Goal: Find contact information: Find contact information

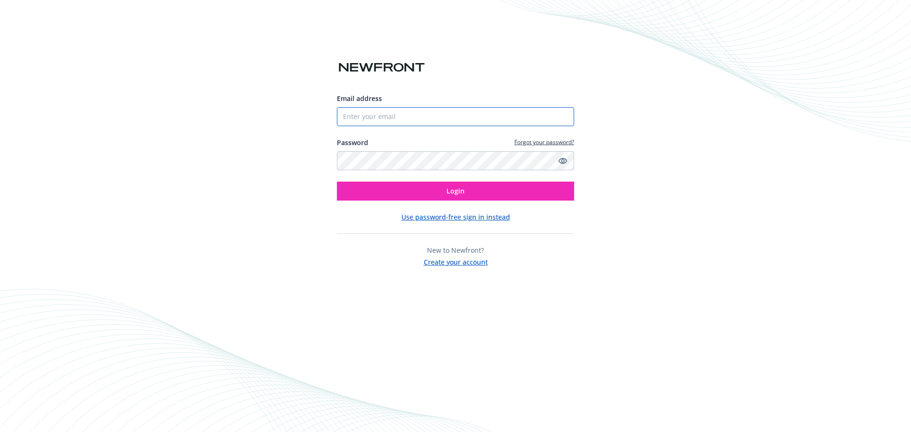
click at [469, 123] on input "Email address" at bounding box center [455, 116] width 237 height 19
type input "[PERSON_NAME][EMAIL_ADDRESS][PERSON_NAME][DOMAIN_NAME]"
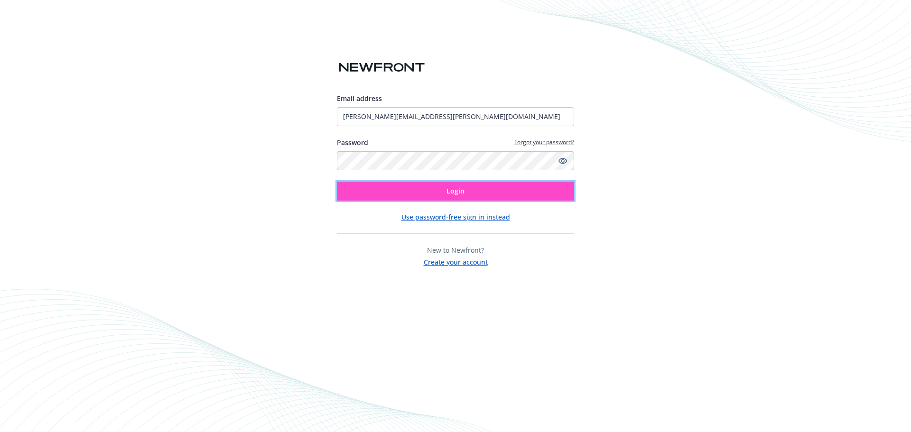
click at [430, 198] on button "Login" at bounding box center [455, 191] width 237 height 19
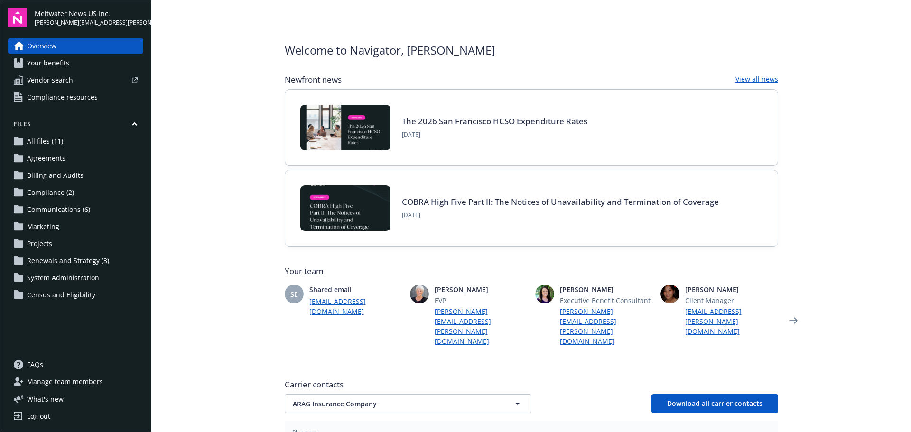
click at [50, 83] on span "Vendor search" at bounding box center [50, 80] width 46 height 15
click at [61, 67] on span "Your benefits" at bounding box center [48, 63] width 42 height 15
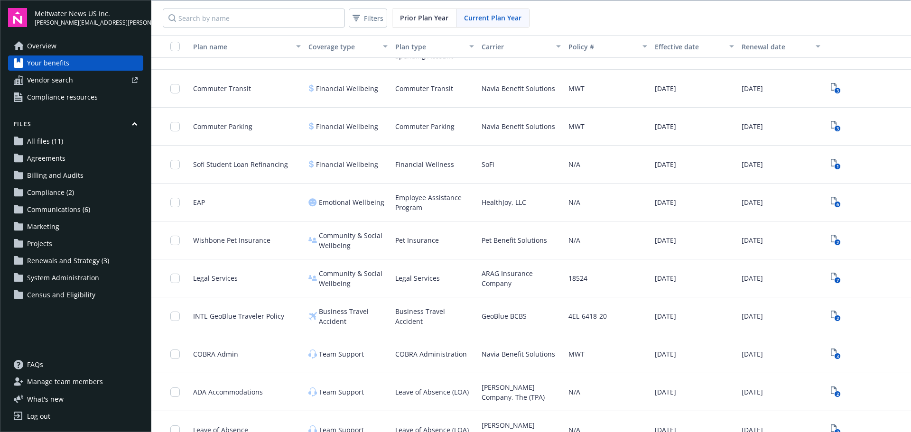
scroll to position [725, 0]
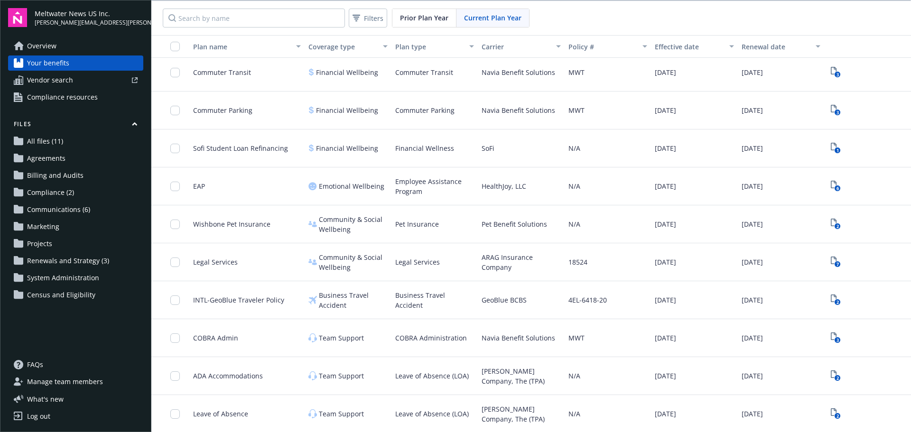
click at [39, 211] on span "Communications (6)" at bounding box center [58, 209] width 63 height 15
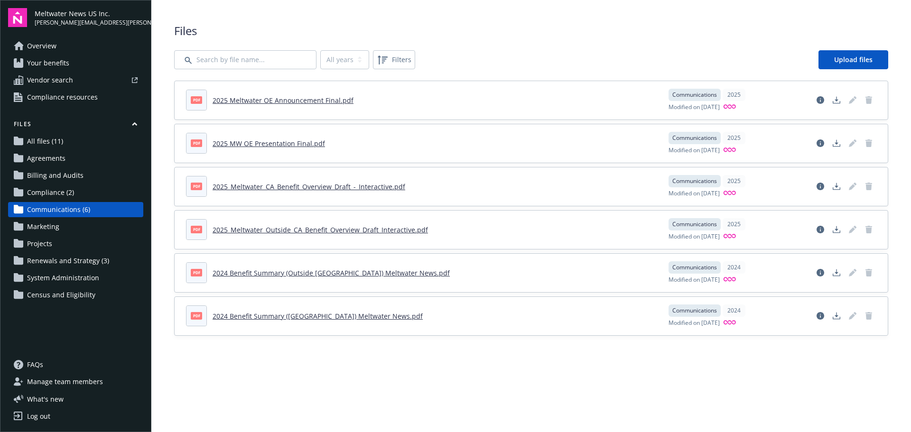
click at [47, 162] on span "Agreements" at bounding box center [46, 158] width 38 height 15
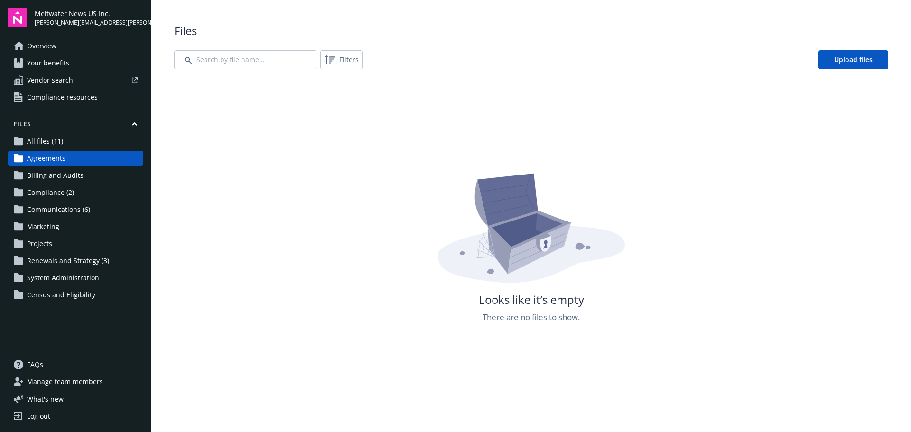
click at [46, 142] on span "All files (11)" at bounding box center [45, 141] width 36 height 15
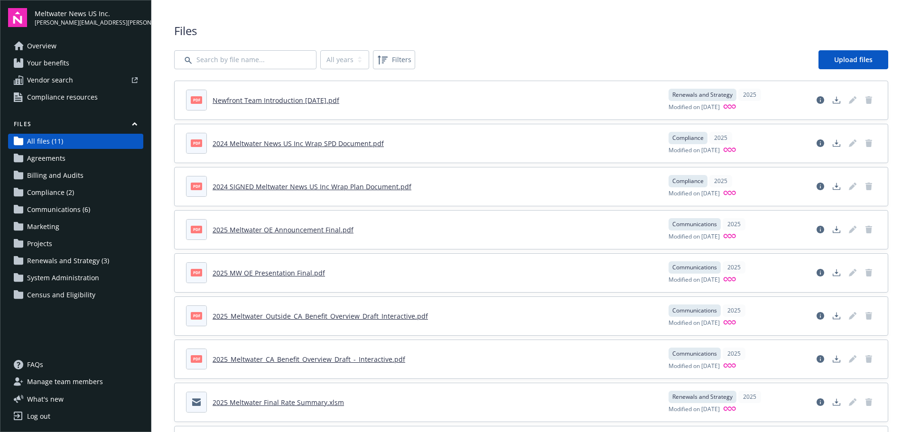
click at [41, 67] on span "Your benefits" at bounding box center [48, 63] width 42 height 15
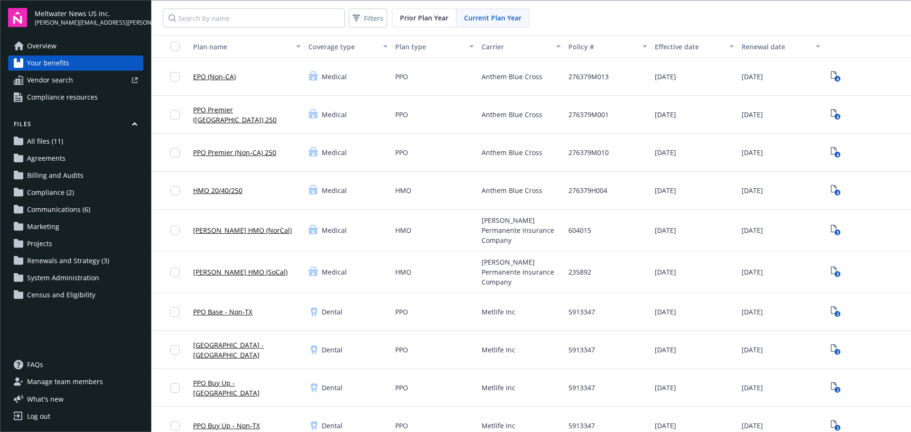
click at [53, 211] on span "Communications (6)" at bounding box center [58, 209] width 63 height 15
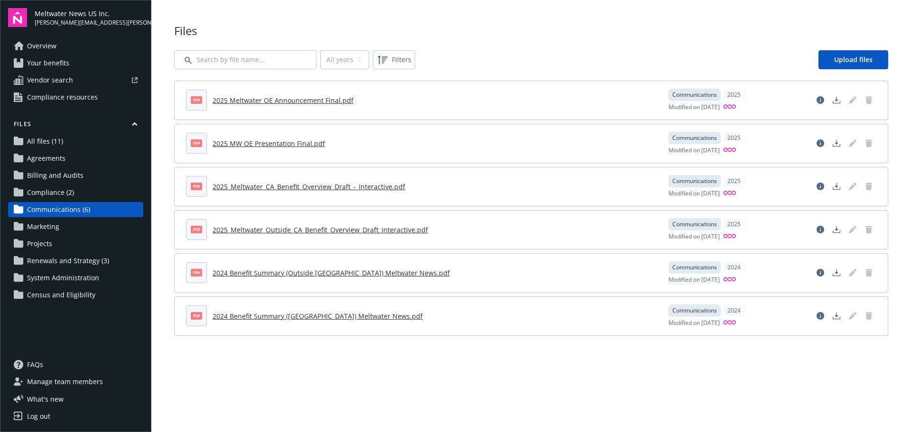
click at [54, 200] on span "Compliance (2)" at bounding box center [50, 192] width 47 height 15
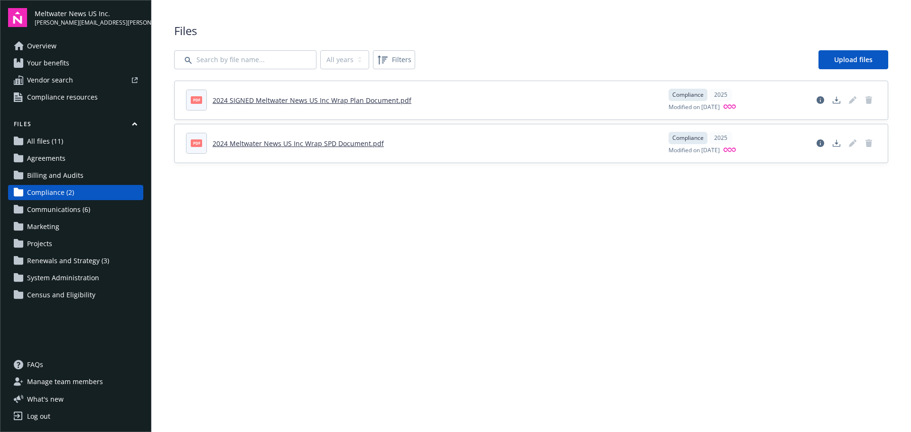
click at [50, 175] on span "Billing and Audits" at bounding box center [55, 175] width 56 height 15
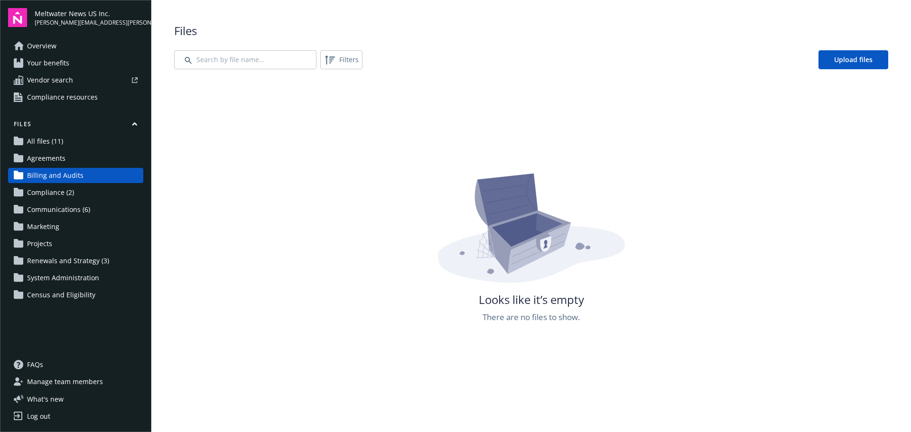
click at [49, 162] on span "Agreements" at bounding box center [46, 158] width 38 height 15
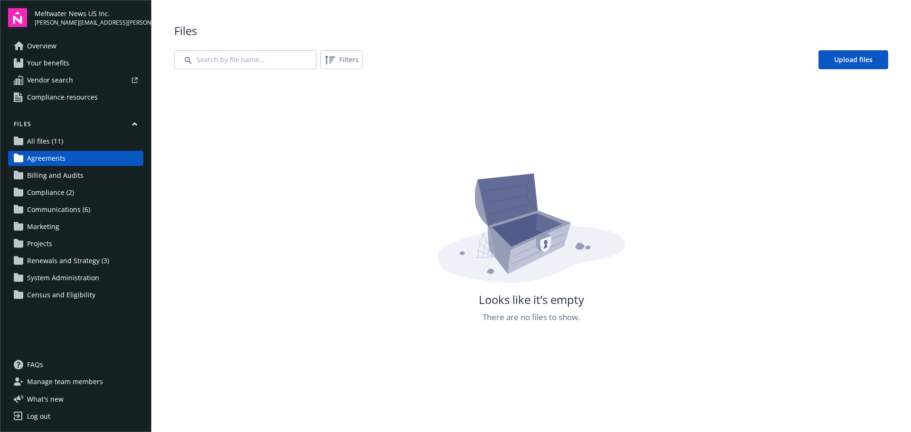
click at [48, 48] on span "Overview" at bounding box center [41, 45] width 29 height 15
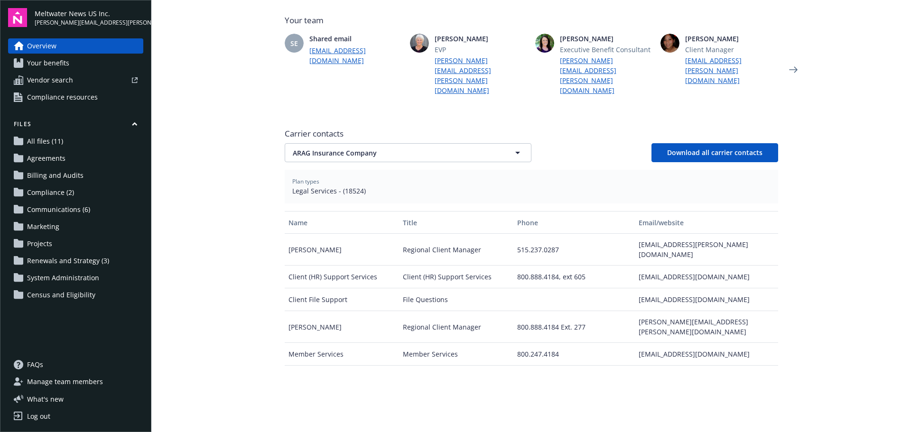
scroll to position [247, 0]
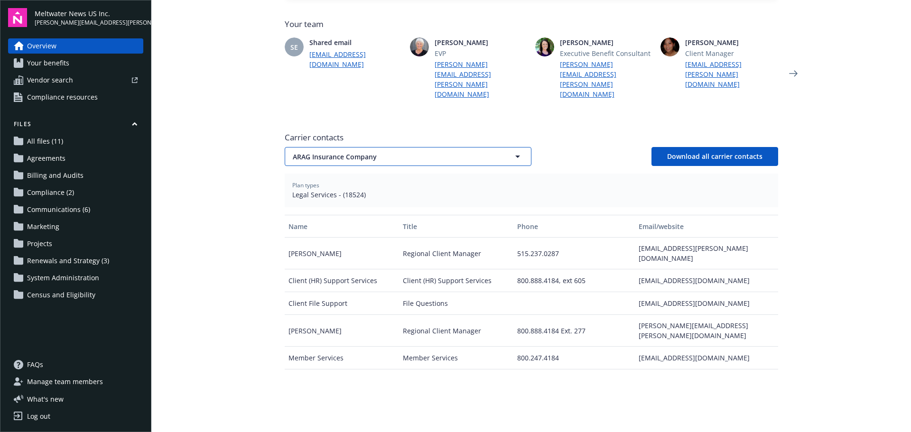
click at [465, 152] on span "ARAG Insurance Company" at bounding box center [391, 157] width 197 height 10
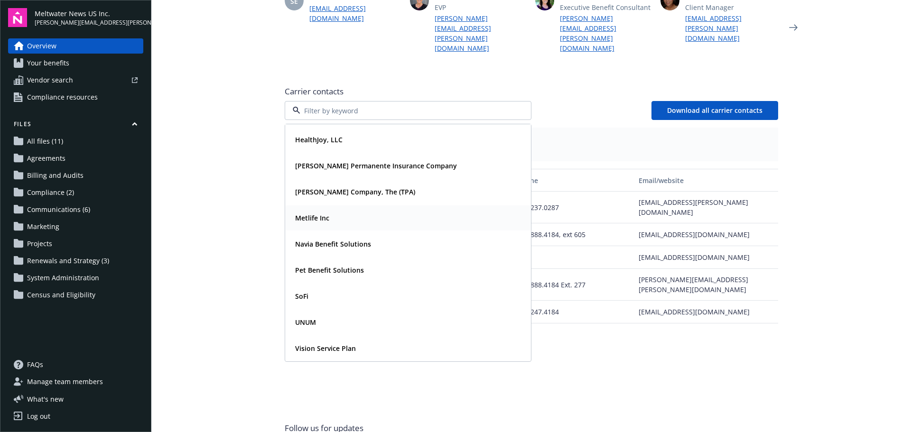
scroll to position [342, 0]
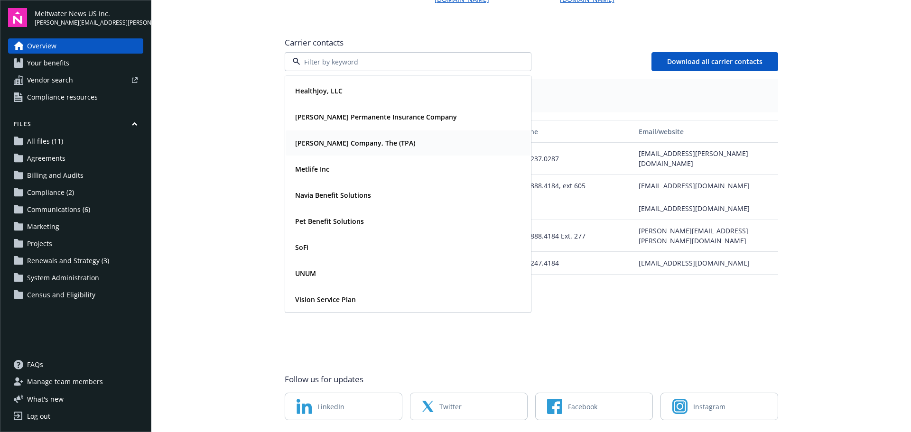
click at [337, 139] on strong "[PERSON_NAME] Company, The (TPA)" at bounding box center [355, 143] width 120 height 9
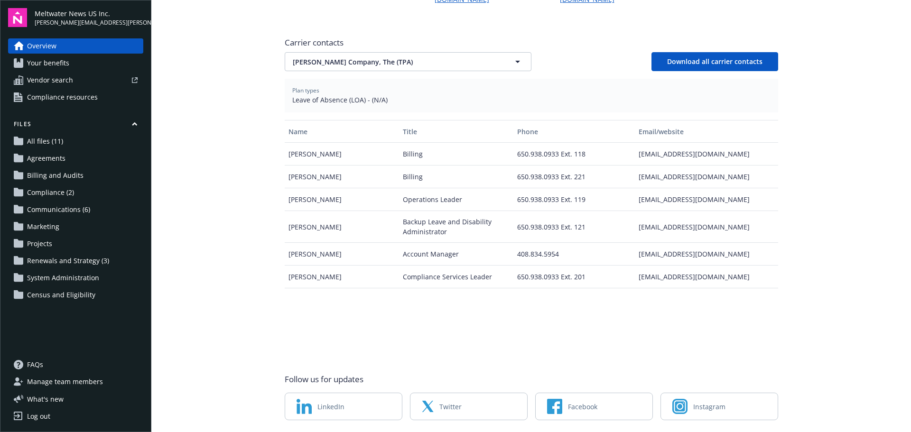
click at [441, 243] on div "Account Manager" at bounding box center [456, 254] width 114 height 23
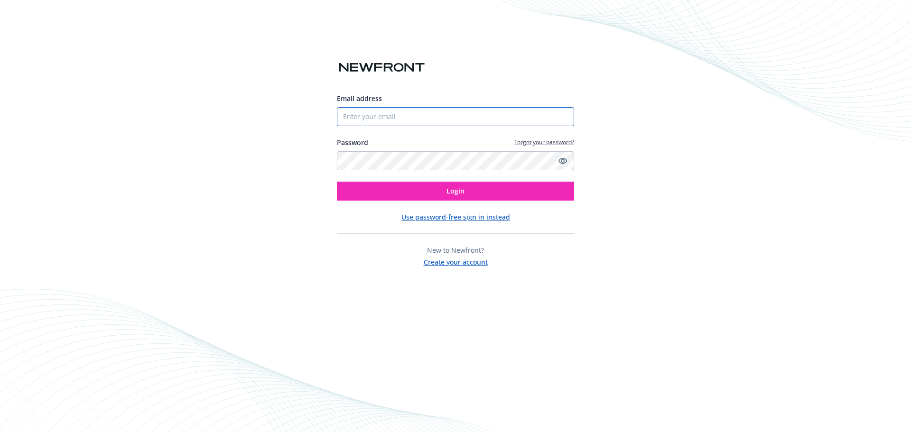
click at [408, 115] on input "Email address" at bounding box center [455, 116] width 237 height 19
type input "[PERSON_NAME][EMAIL_ADDRESS][PERSON_NAME][DOMAIN_NAME]"
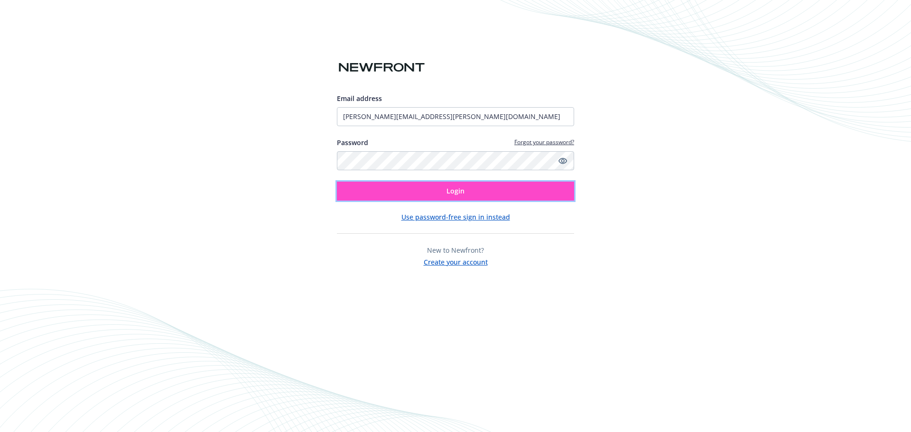
click at [407, 195] on button "Login" at bounding box center [455, 191] width 237 height 19
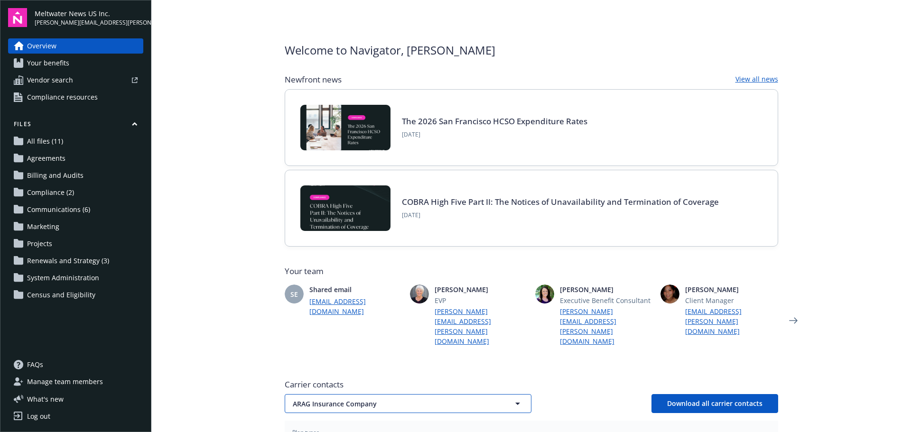
click at [443, 399] on span "ARAG Insurance Company" at bounding box center [391, 404] width 197 height 10
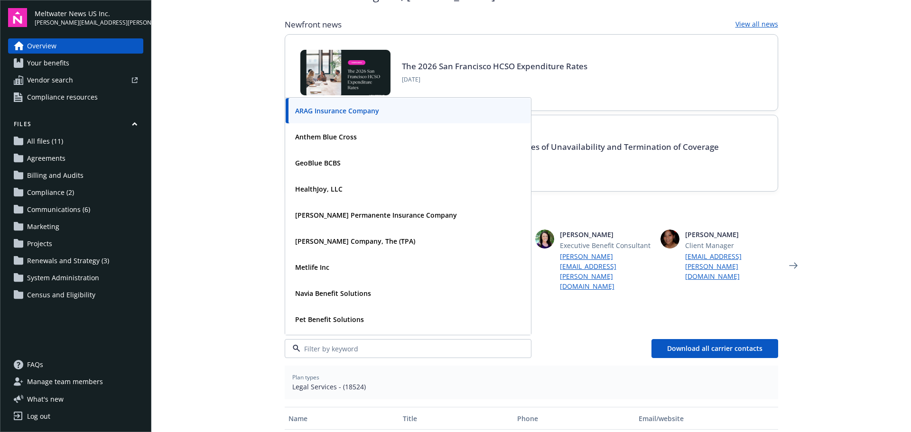
scroll to position [95, 0]
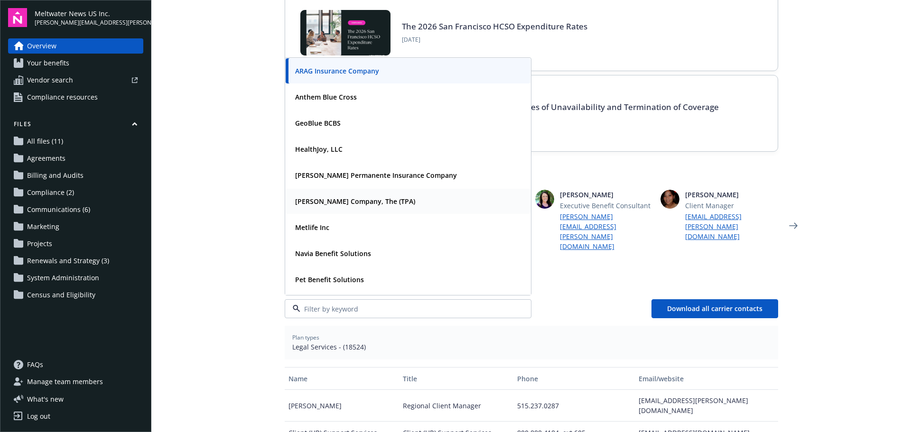
click at [325, 197] on strong "[PERSON_NAME] Company, The (TPA)" at bounding box center [355, 201] width 120 height 9
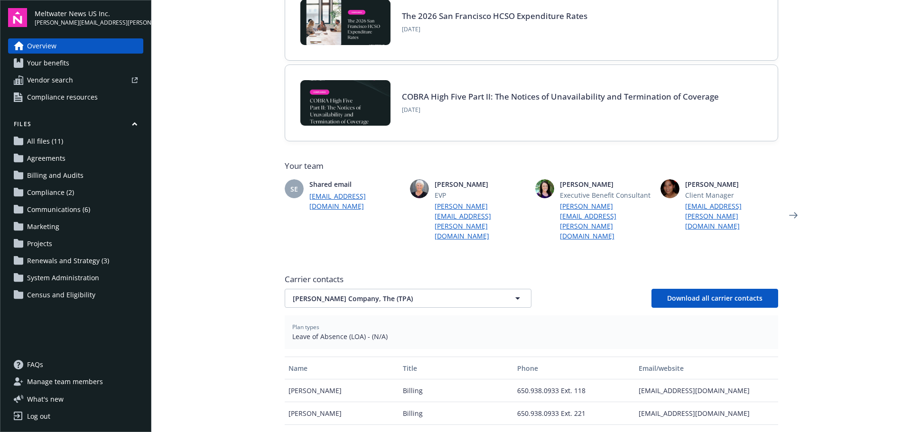
scroll to position [105, 0]
click at [711, 208] on link "[EMAIL_ADDRESS][PERSON_NAME][DOMAIN_NAME]" at bounding box center [731, 217] width 93 height 30
click at [710, 205] on link "[EMAIL_ADDRESS][PERSON_NAME][DOMAIN_NAME]" at bounding box center [731, 217] width 93 height 30
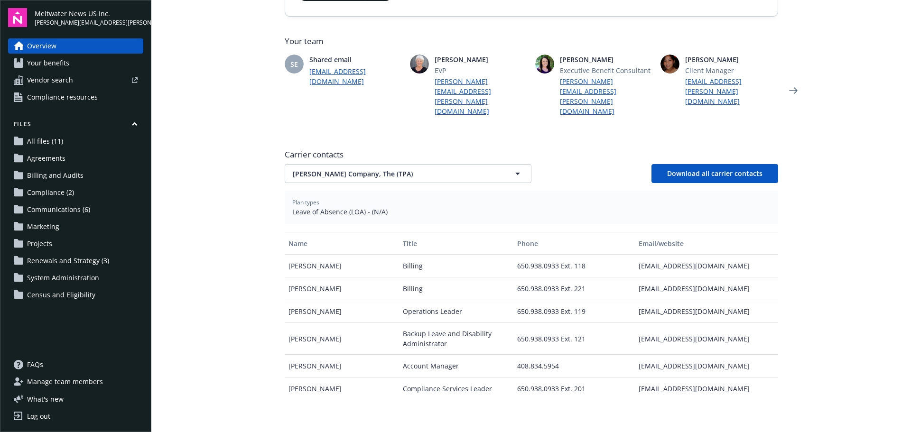
scroll to position [247, 0]
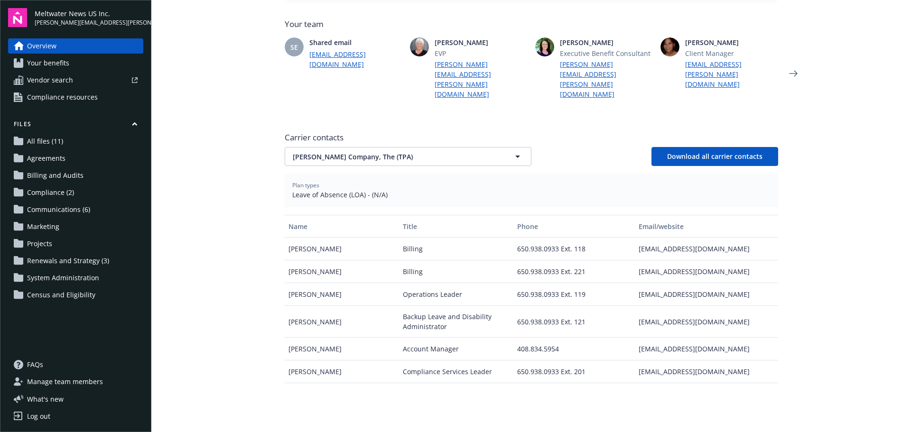
click at [651, 338] on div "[EMAIL_ADDRESS][DOMAIN_NAME]" at bounding box center [706, 349] width 143 height 23
click at [648, 338] on div "[EMAIL_ADDRESS][DOMAIN_NAME]" at bounding box center [706, 349] width 143 height 23
drag, startPoint x: 756, startPoint y: 319, endPoint x: 645, endPoint y: 320, distance: 111.5
click at [630, 338] on div "[PERSON_NAME] Account Manager 408.834.5954 [EMAIL_ADDRESS][DOMAIN_NAME]" at bounding box center [531, 349] width 493 height 23
copy div "[EMAIL_ADDRESS][DOMAIN_NAME]"
